Goal: Information Seeking & Learning: Learn about a topic

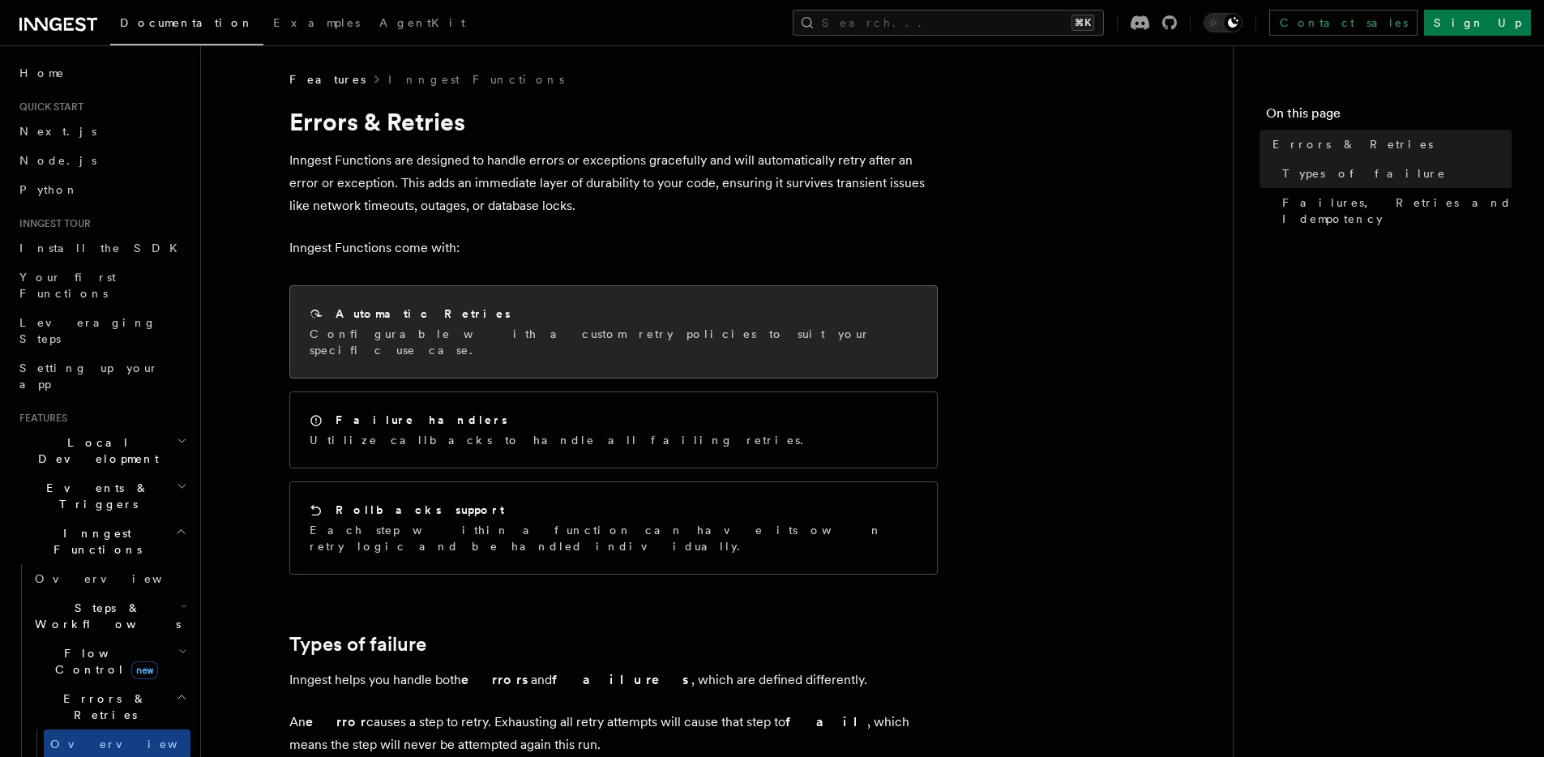
click at [394, 308] on h2 "Automatic Retries" at bounding box center [423, 314] width 175 height 16
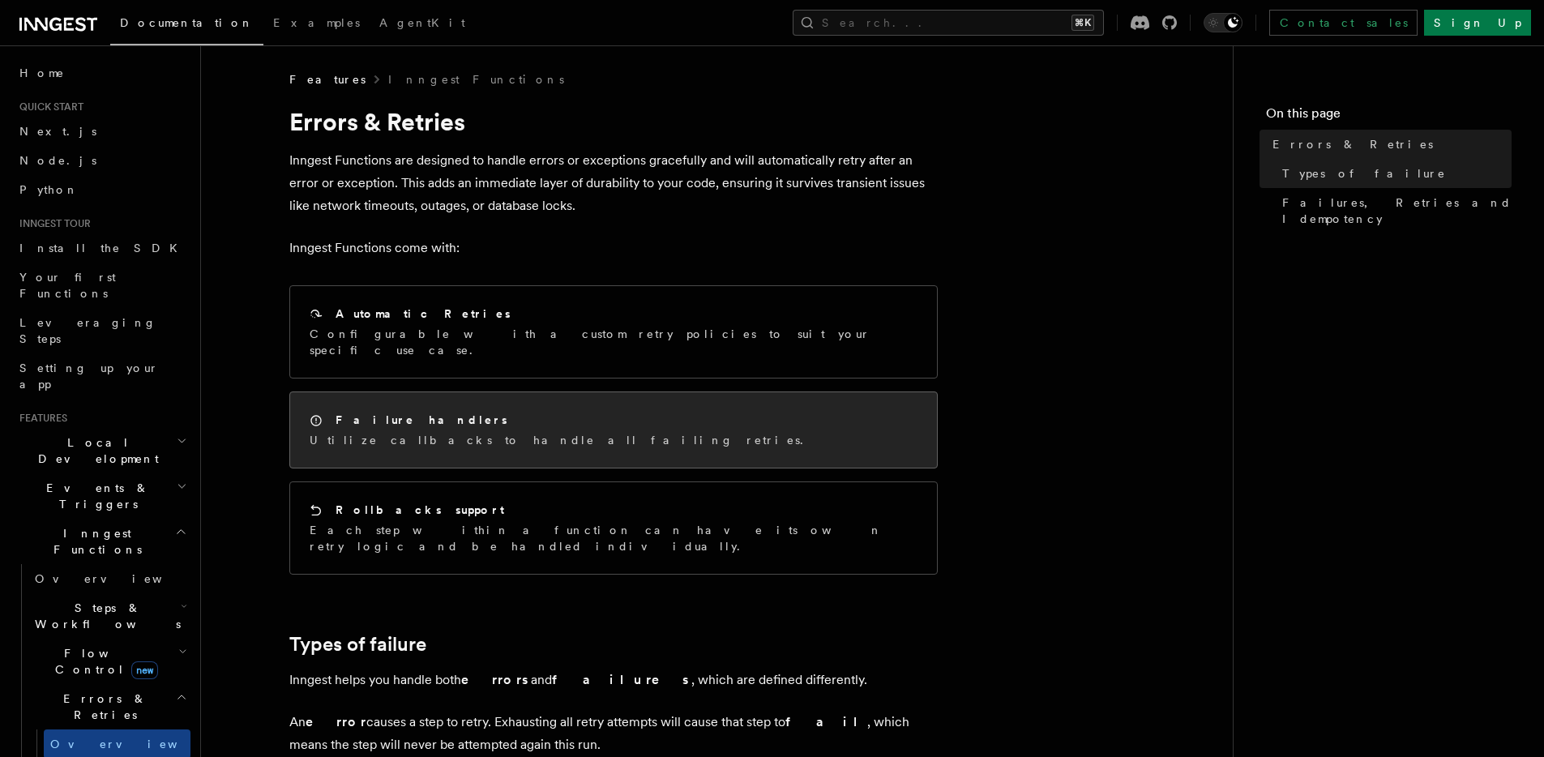
click at [371, 432] on p "Utilize callbacks to handle all failing retries." at bounding box center [561, 440] width 503 height 16
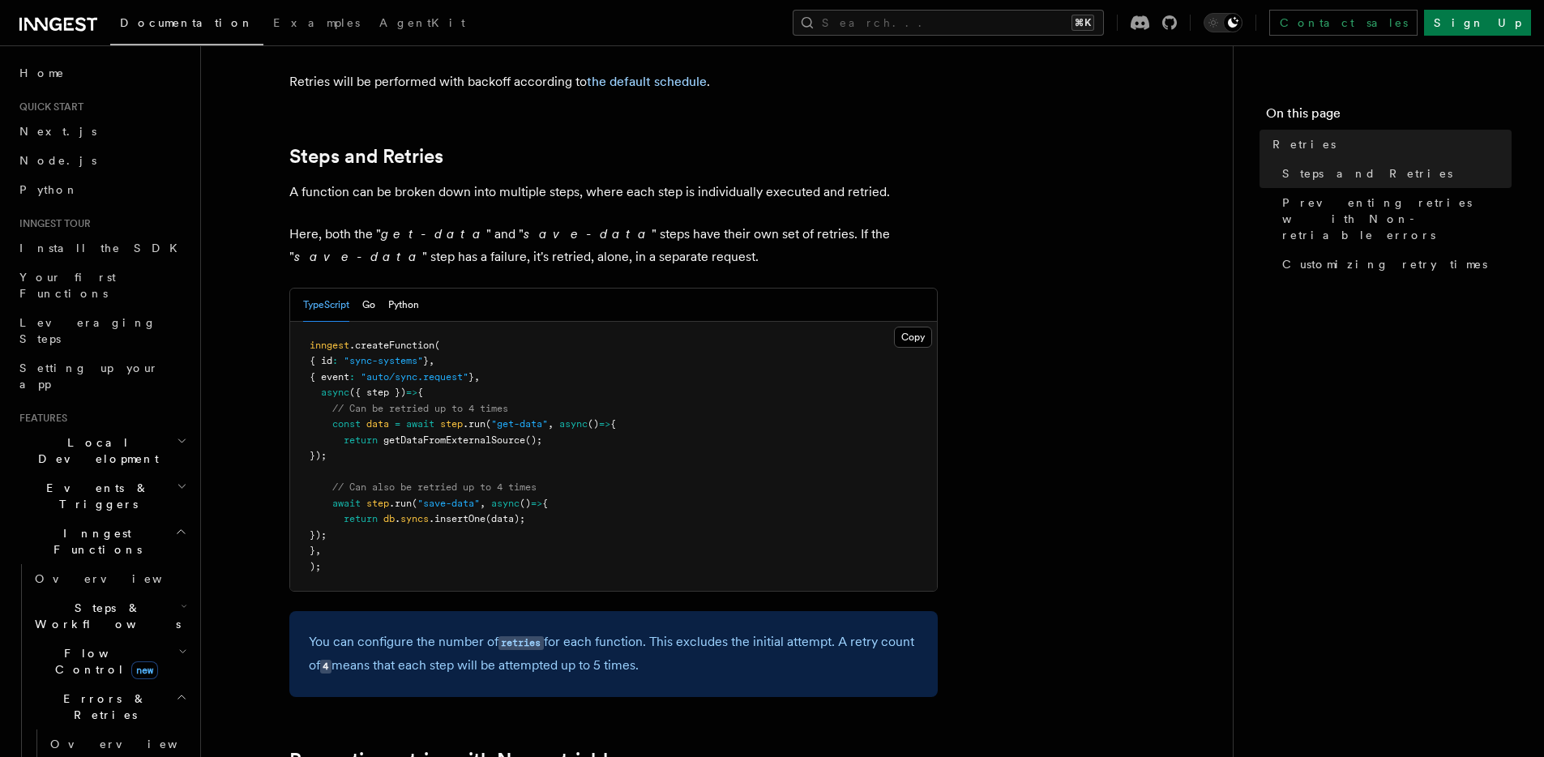
scroll to position [888, 0]
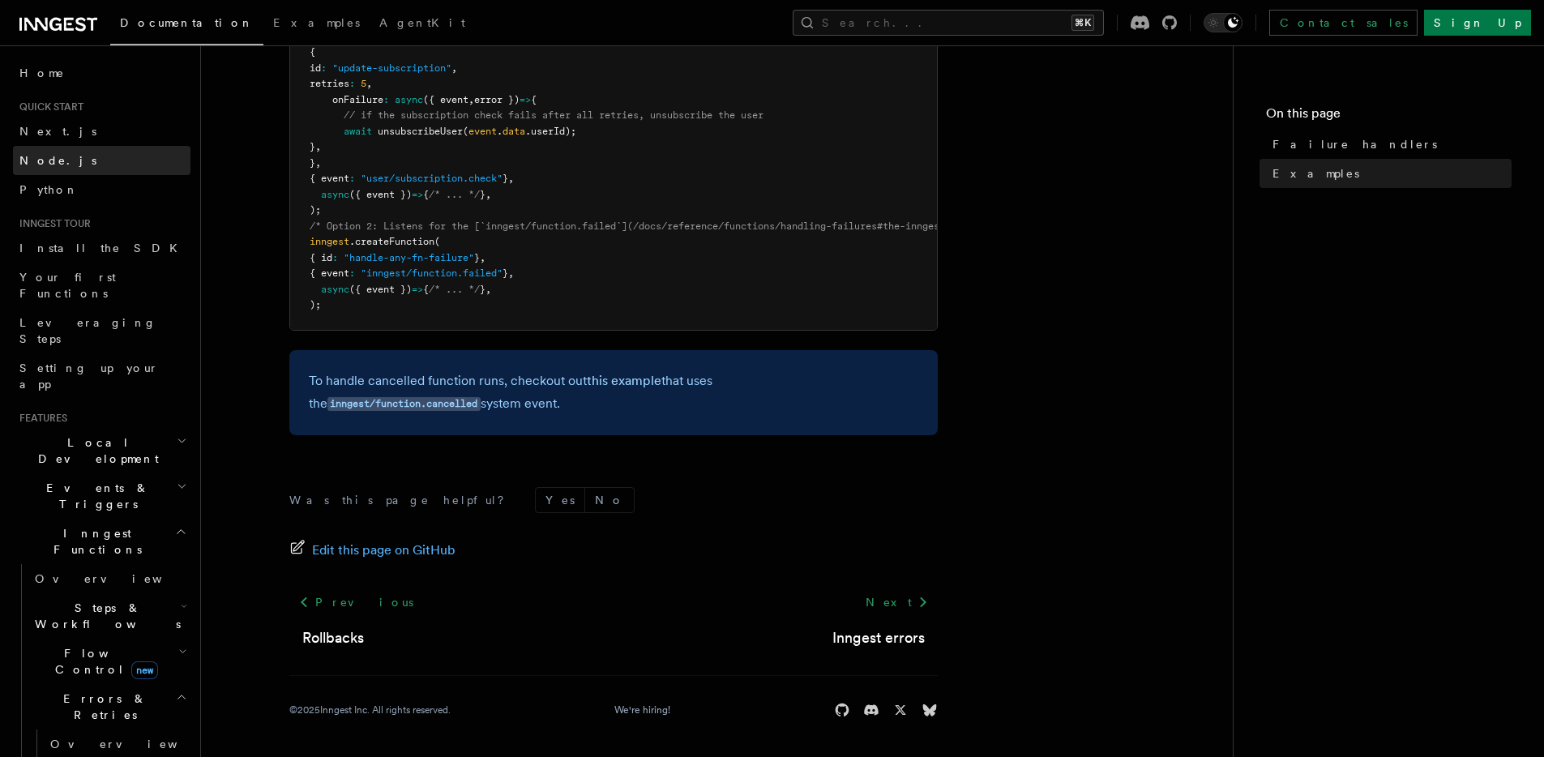
scroll to position [460, 0]
